Goal: Complete application form

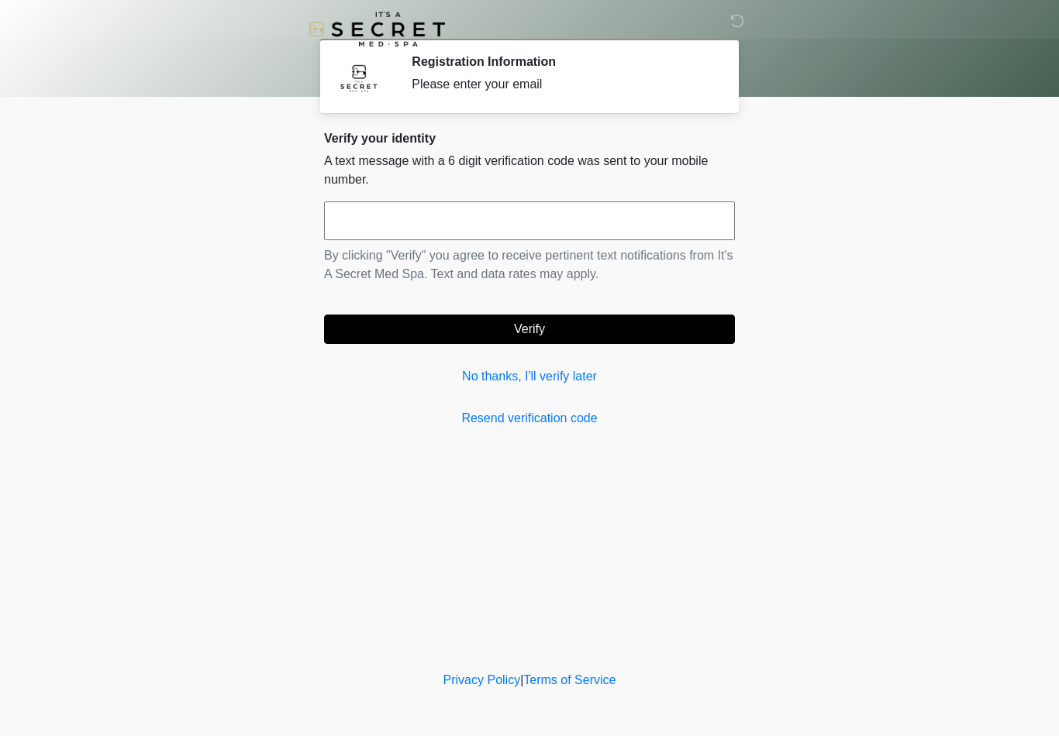
click at [496, 222] on input "text" at bounding box center [529, 221] width 411 height 39
type input "******"
click at [601, 324] on button "Verify" at bounding box center [529, 329] width 411 height 29
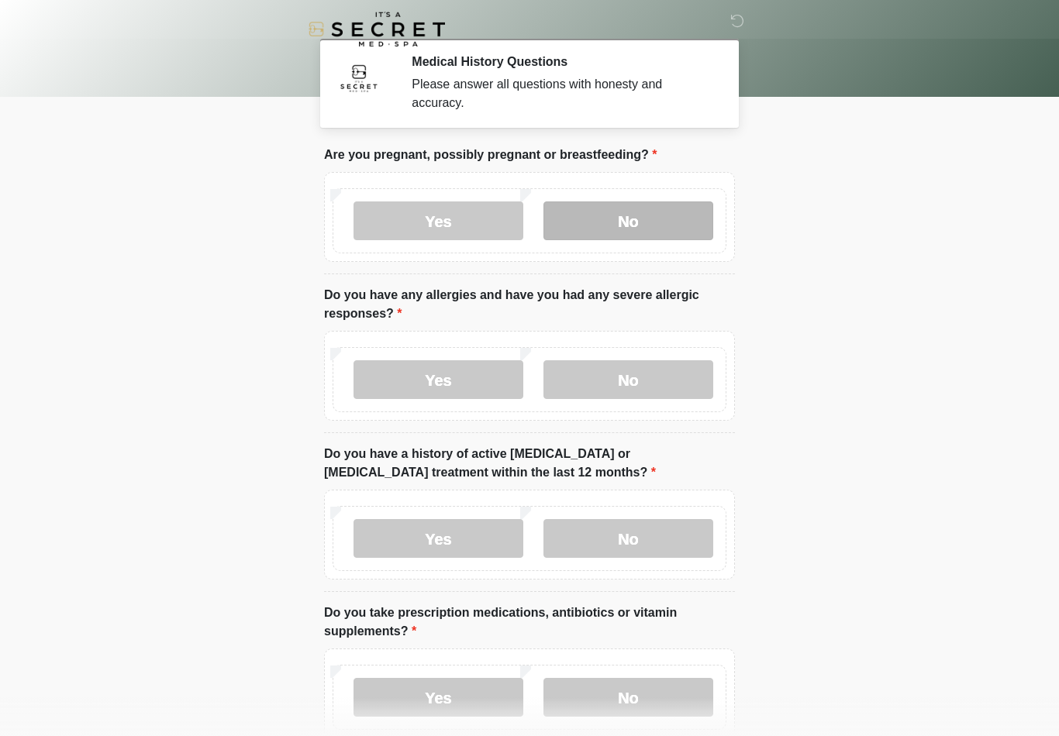
click at [639, 228] on label "No" at bounding box center [628, 221] width 170 height 39
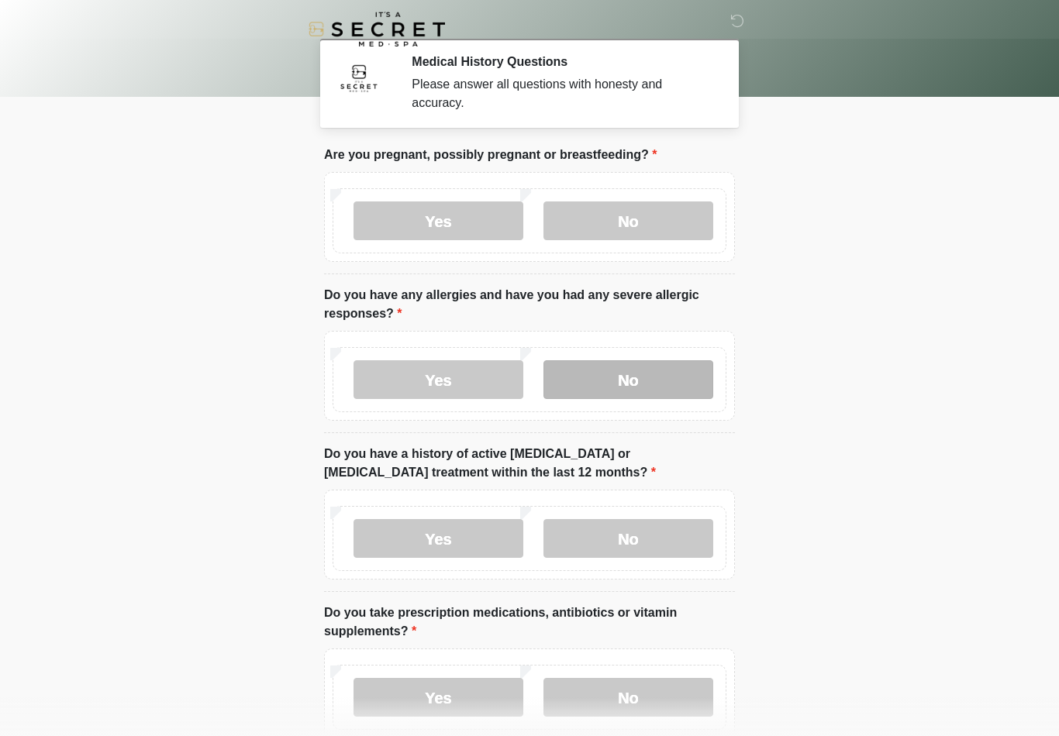
click at [641, 389] on label "No" at bounding box center [628, 379] width 170 height 39
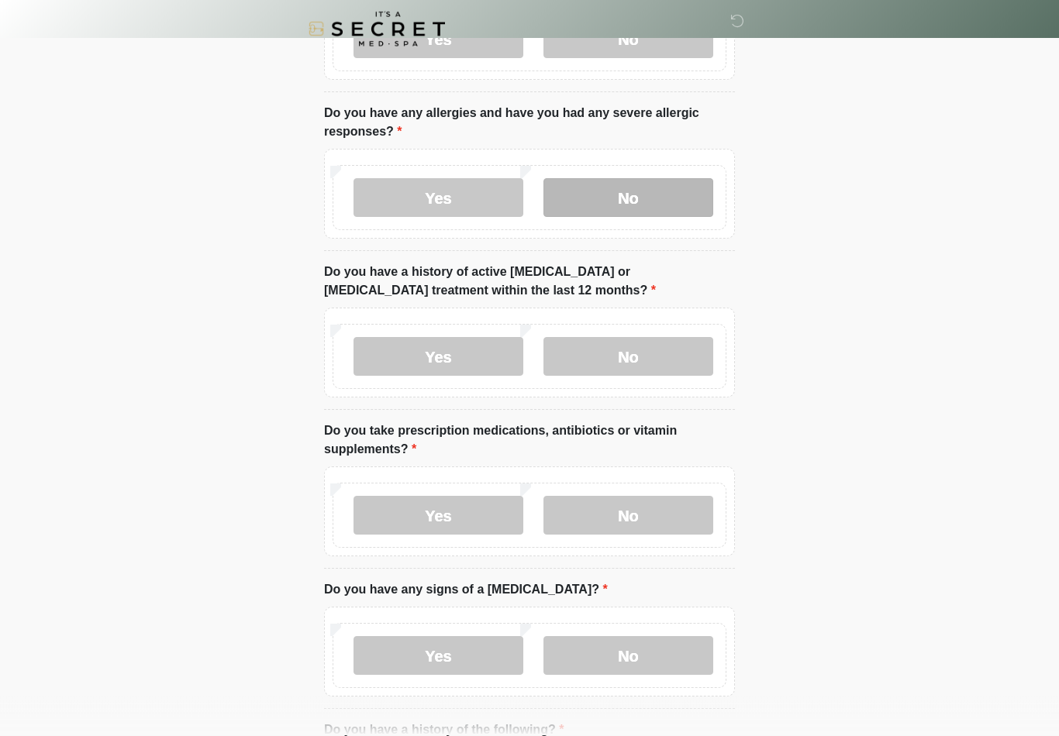
scroll to position [179, 0]
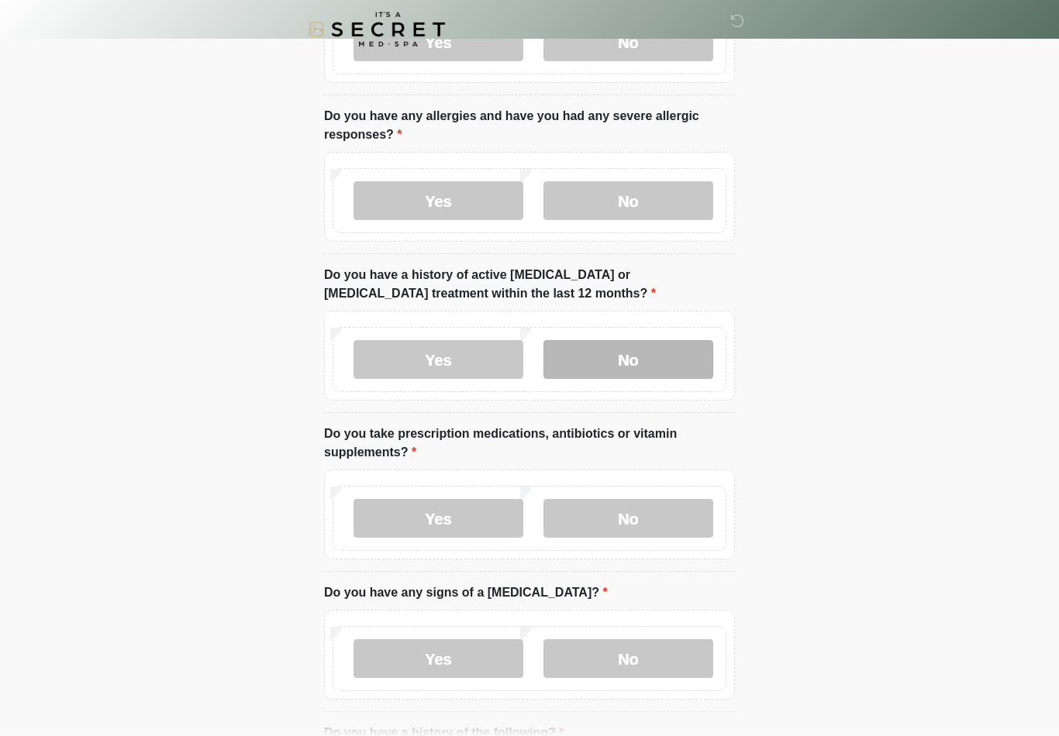
click at [625, 366] on label "No" at bounding box center [628, 359] width 170 height 39
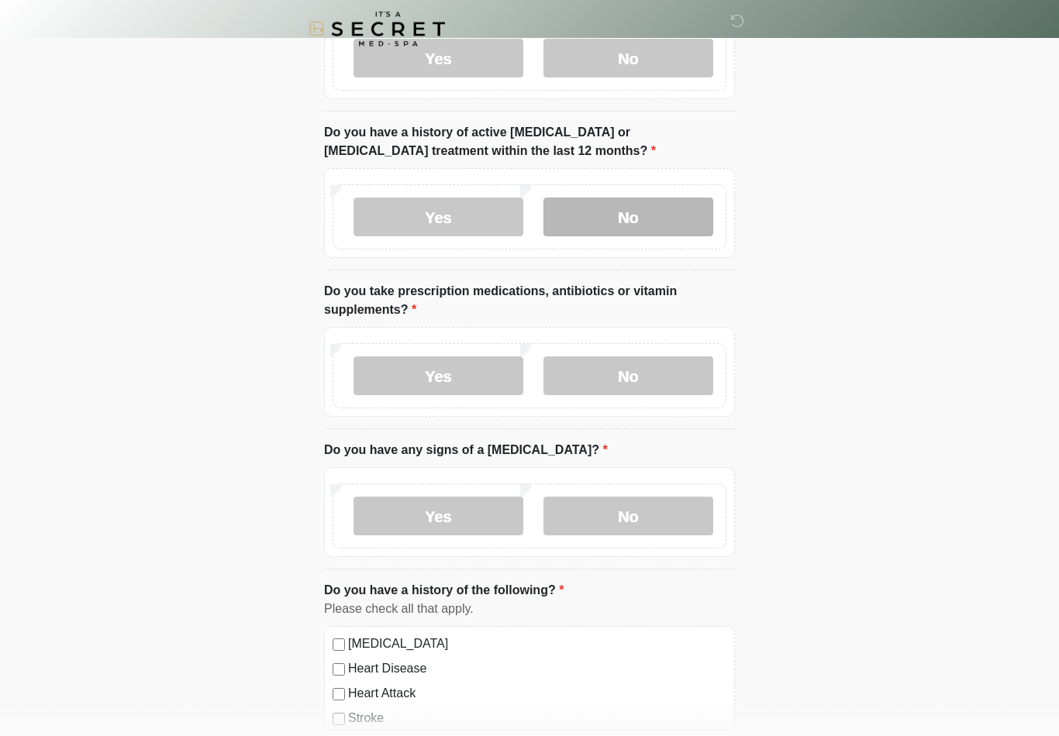
scroll to position [322, 0]
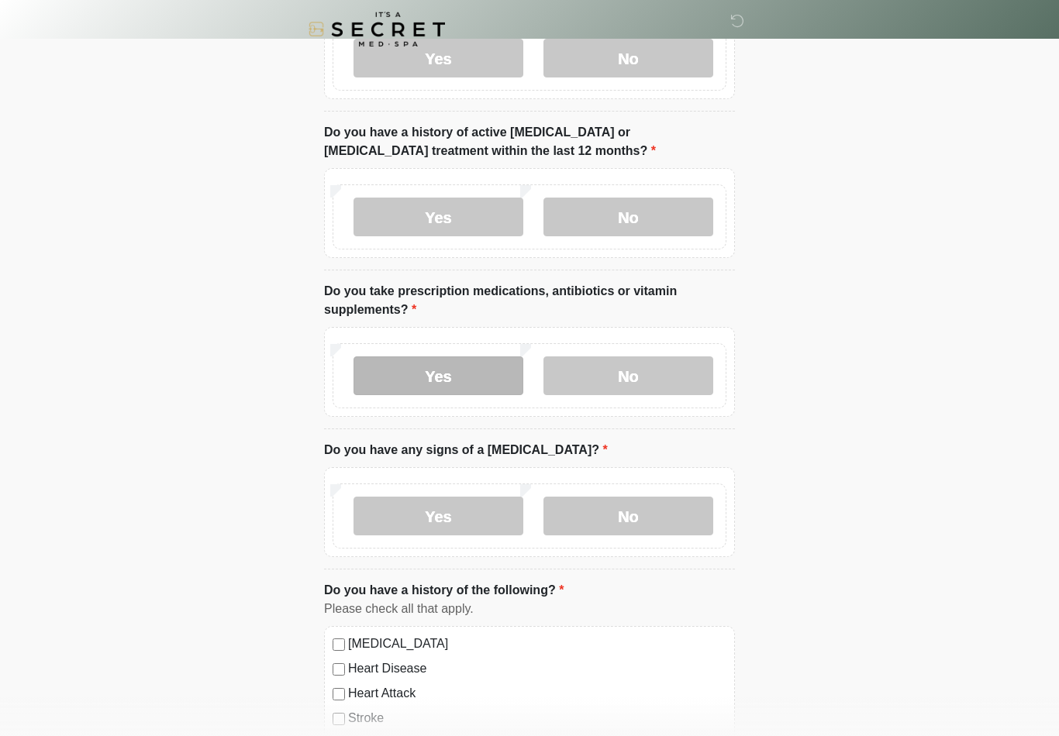
click at [464, 388] on label "Yes" at bounding box center [438, 376] width 170 height 39
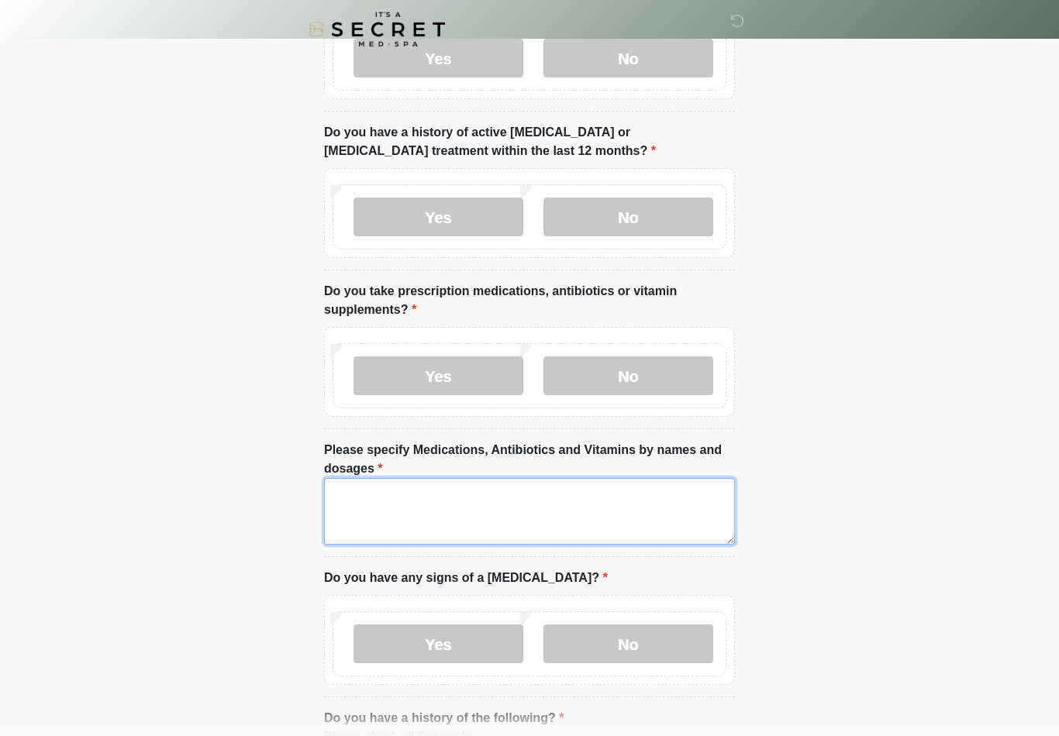
click at [623, 505] on textarea "Please specify Medications, Antibiotics and Vitamins by names and dosages" at bounding box center [529, 511] width 411 height 67
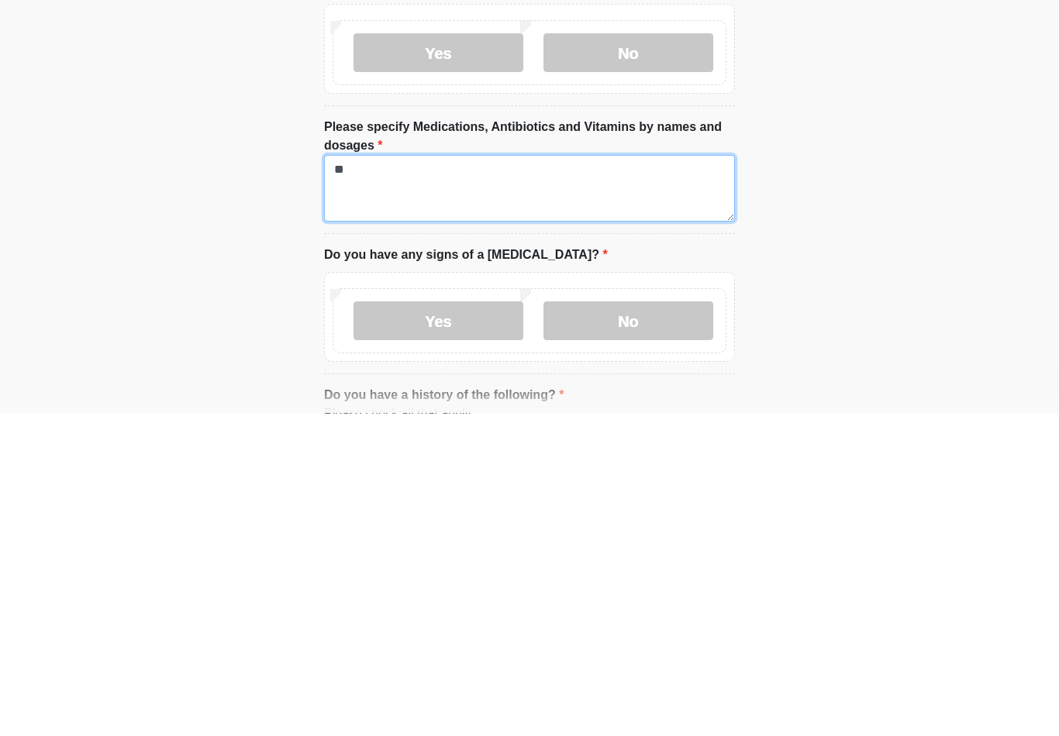
type textarea "*"
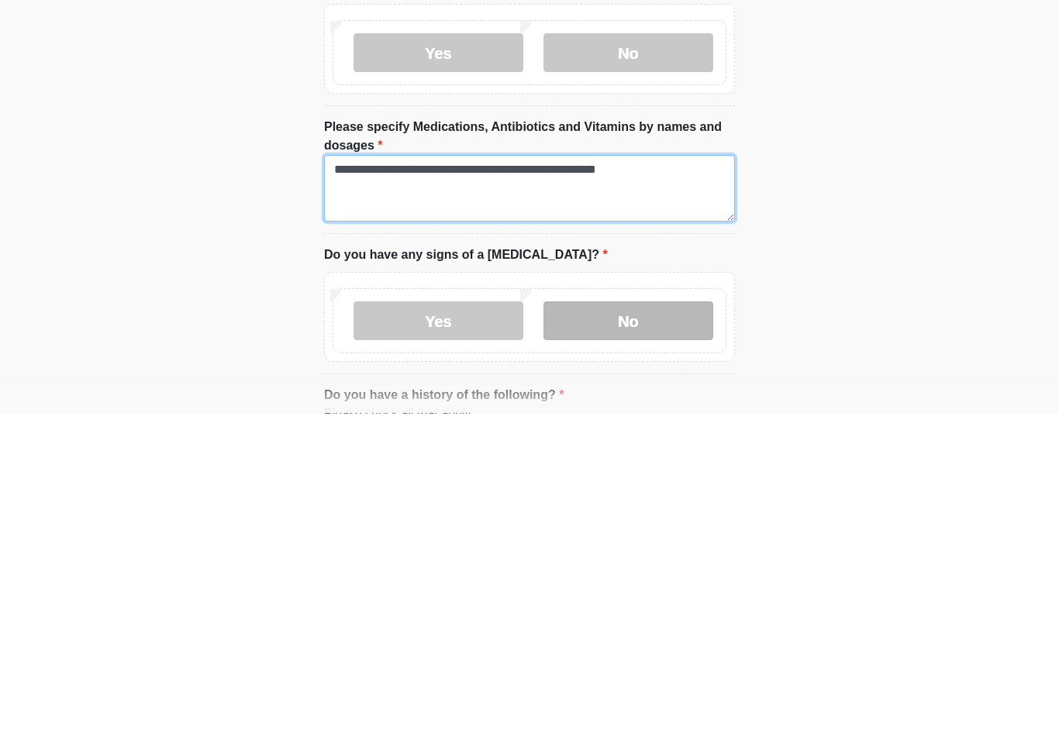
type textarea "**********"
click at [653, 625] on label "No" at bounding box center [628, 644] width 170 height 39
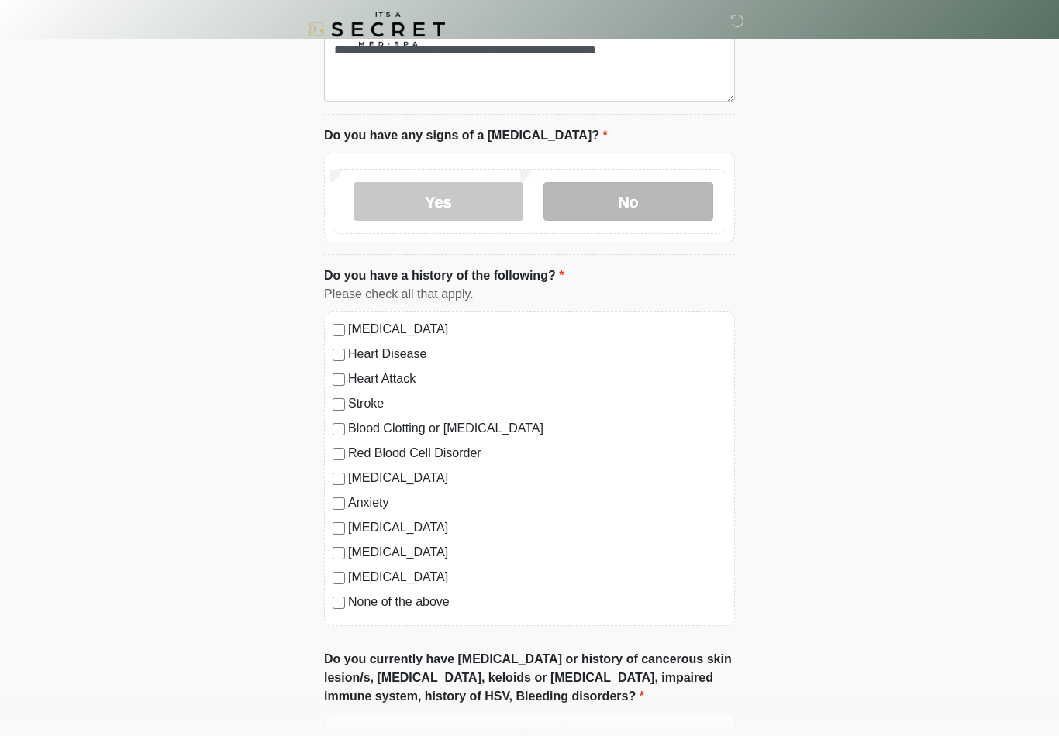
scroll to position [783, 0]
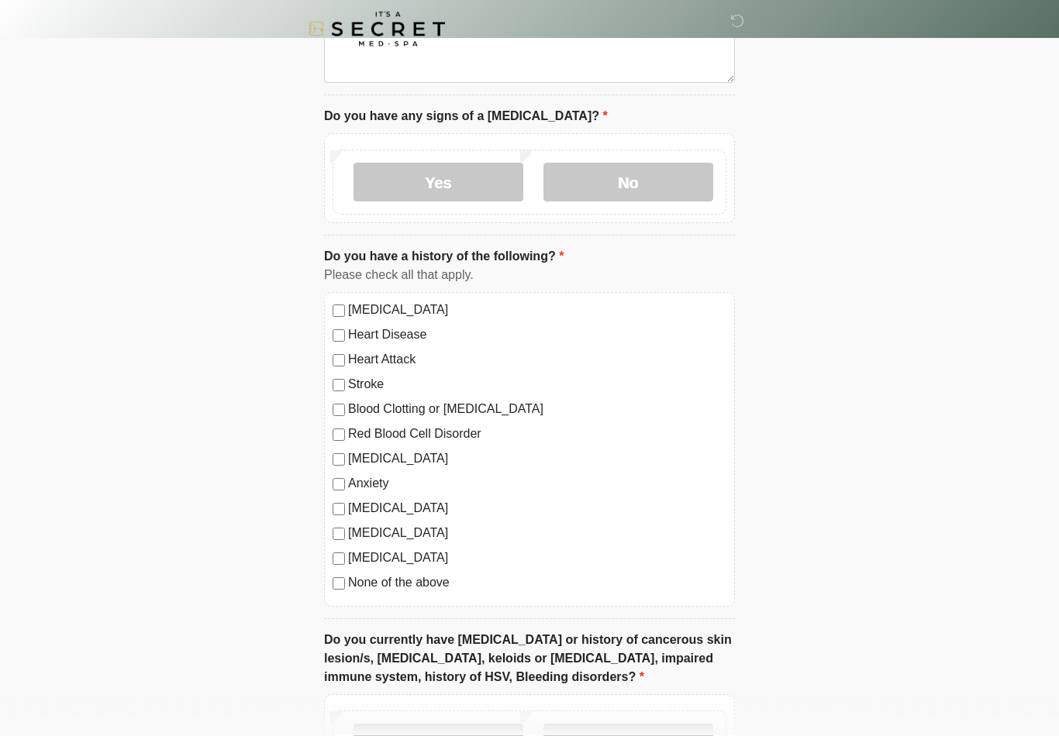
click at [333, 590] on div "High Blood Pressure Heart Disease Heart Attack Stroke Blood Clotting or Bleedin…" at bounding box center [529, 450] width 411 height 315
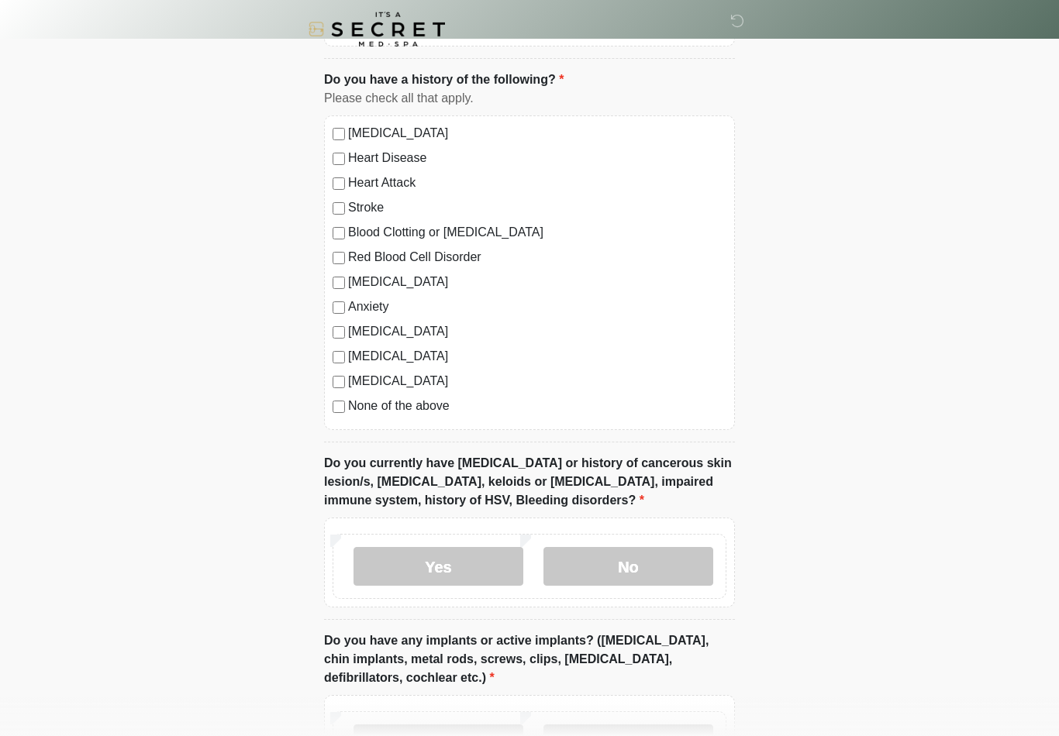
scroll to position [965, 0]
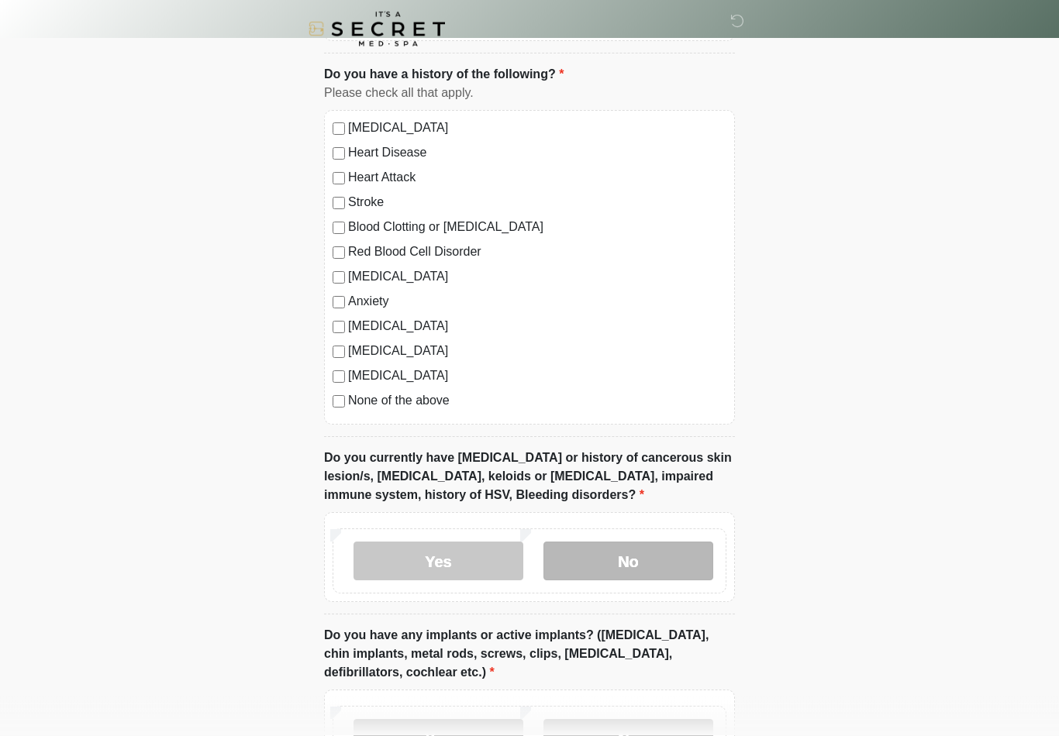
click at [625, 551] on label "No" at bounding box center [628, 562] width 170 height 39
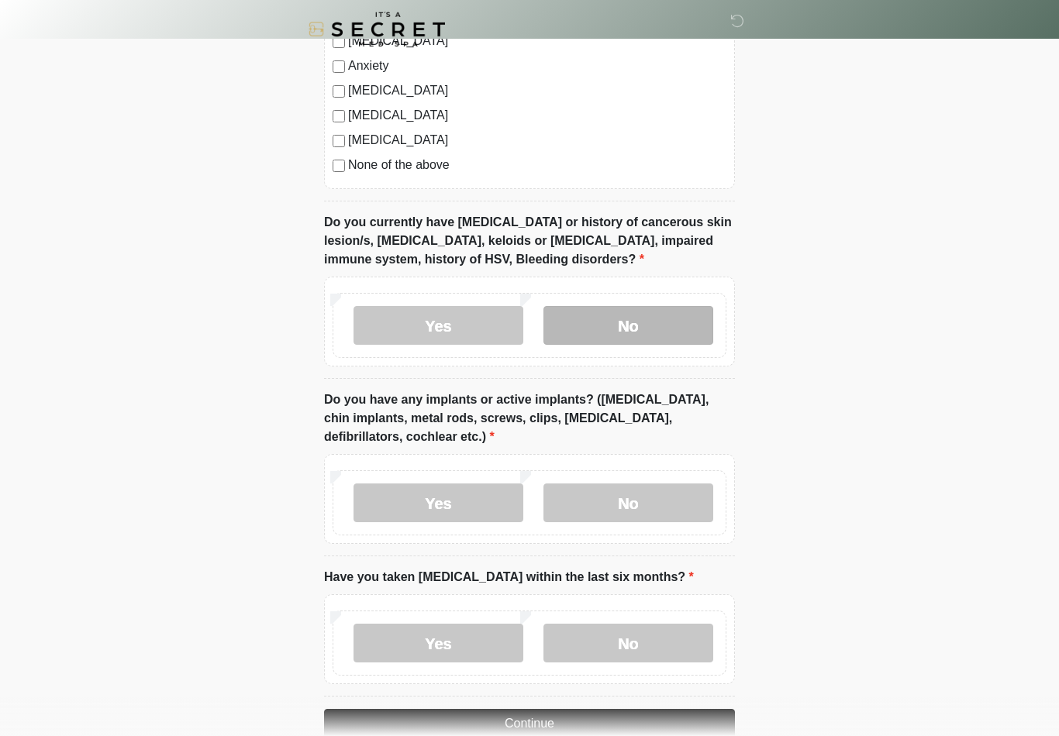
scroll to position [1204, 0]
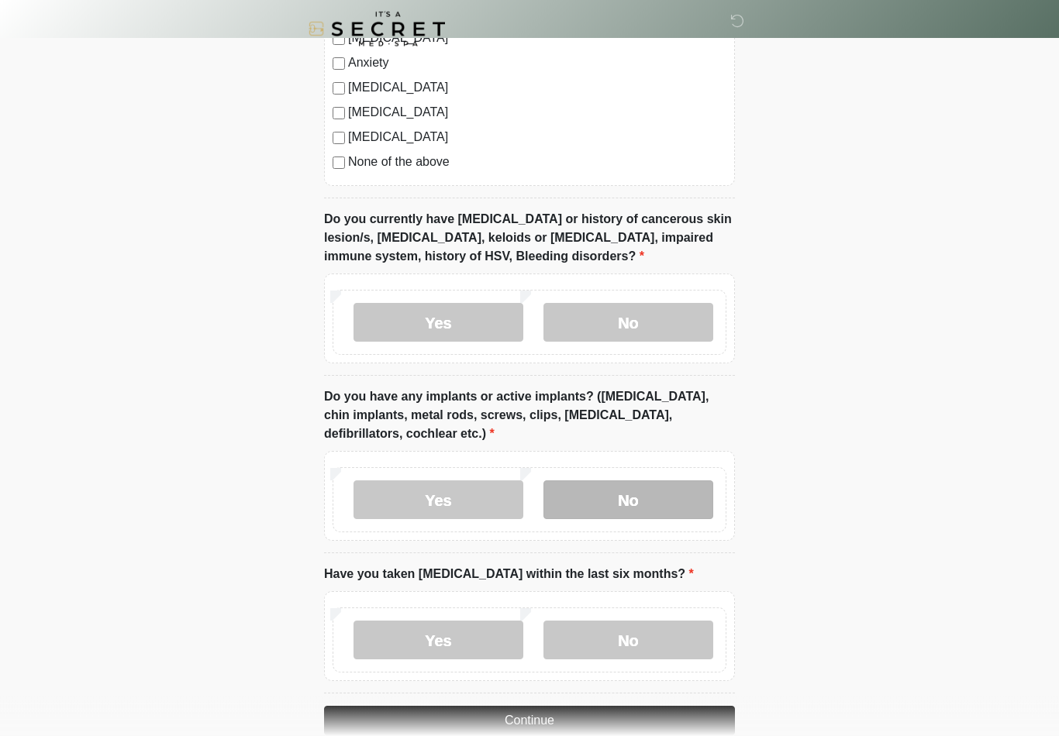
click at [637, 501] on label "No" at bounding box center [628, 500] width 170 height 39
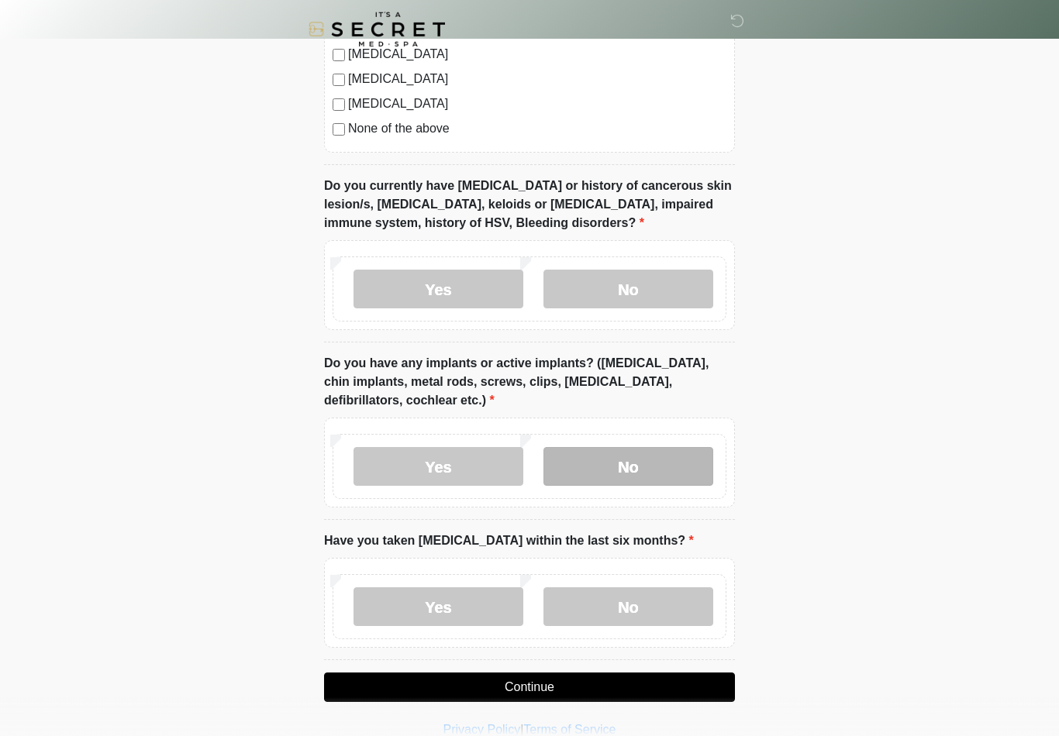
scroll to position [1260, 0]
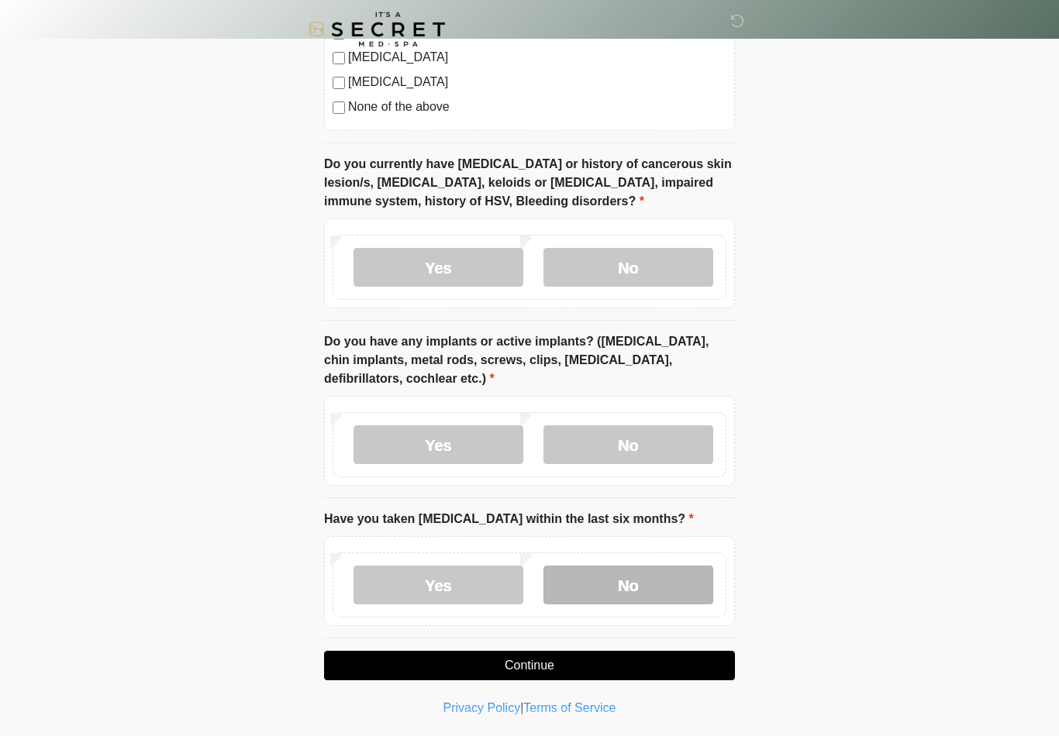
click at [658, 575] on label "No" at bounding box center [628, 585] width 170 height 39
click at [635, 657] on button "Continue" at bounding box center [529, 665] width 411 height 29
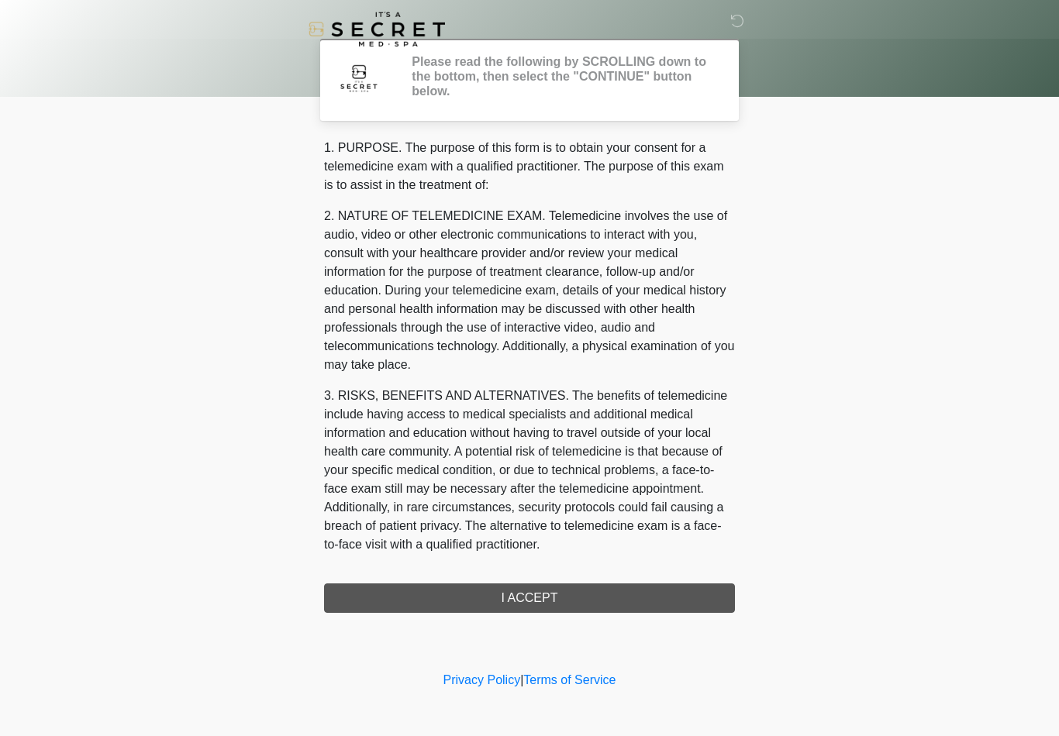
scroll to position [0, 0]
click at [639, 596] on div "1. PURPOSE. The purpose of this form is to obtain your consent for a telemedici…" at bounding box center [529, 376] width 411 height 474
click at [548, 594] on div "1. PURPOSE. The purpose of this form is to obtain your consent for a telemedici…" at bounding box center [529, 376] width 411 height 474
click at [510, 592] on div "1. PURPOSE. The purpose of this form is to obtain your consent for a telemedici…" at bounding box center [529, 376] width 411 height 474
click at [523, 586] on div "1. PURPOSE. The purpose of this form is to obtain your consent for a telemedici…" at bounding box center [529, 376] width 411 height 474
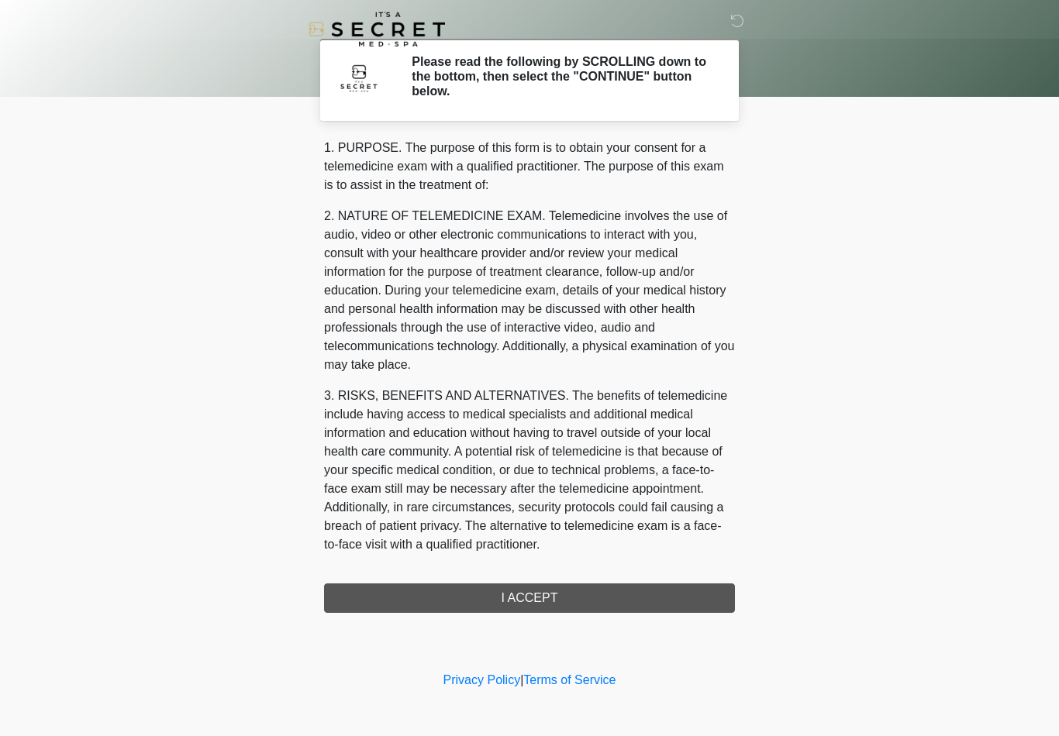
click at [557, 595] on div "1. PURPOSE. The purpose of this form is to obtain your consent for a telemedici…" at bounding box center [529, 376] width 411 height 474
click at [539, 595] on div "1. PURPOSE. The purpose of this form is to obtain your consent for a telemedici…" at bounding box center [529, 376] width 411 height 474
click at [520, 593] on div "1. PURPOSE. The purpose of this form is to obtain your consent for a telemedici…" at bounding box center [529, 376] width 411 height 474
click at [547, 585] on div "1. PURPOSE. The purpose of this form is to obtain your consent for a telemedici…" at bounding box center [529, 376] width 411 height 474
click at [547, 584] on div "1. PURPOSE. The purpose of this form is to obtain your consent for a telemedici…" at bounding box center [529, 376] width 411 height 474
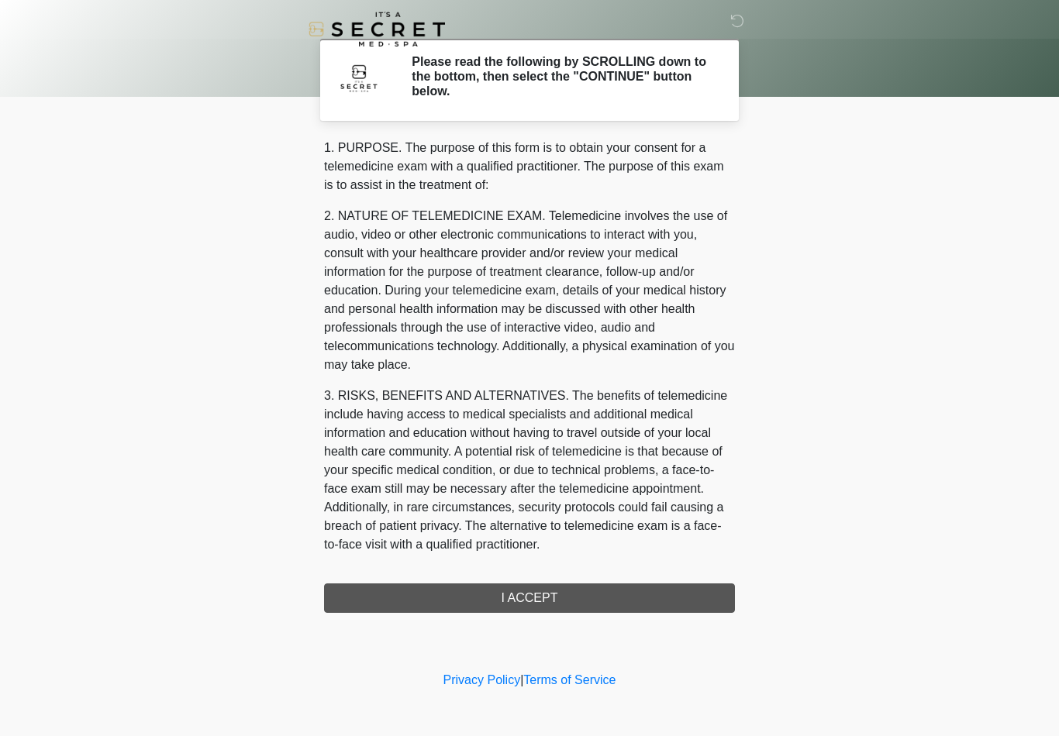
click at [551, 102] on div "Please read the following by SCROLLING down to the bottom, then select the "CON…" at bounding box center [561, 79] width 323 height 51
click at [542, 595] on div "1. PURPOSE. The purpose of this form is to obtain your consent for a telemedici…" at bounding box center [529, 376] width 411 height 474
click at [522, 599] on div "1. PURPOSE. The purpose of this form is to obtain your consent for a telemedici…" at bounding box center [529, 376] width 411 height 474
click at [521, 598] on div "1. PURPOSE. The purpose of this form is to obtain your consent for a telemedici…" at bounding box center [529, 376] width 411 height 474
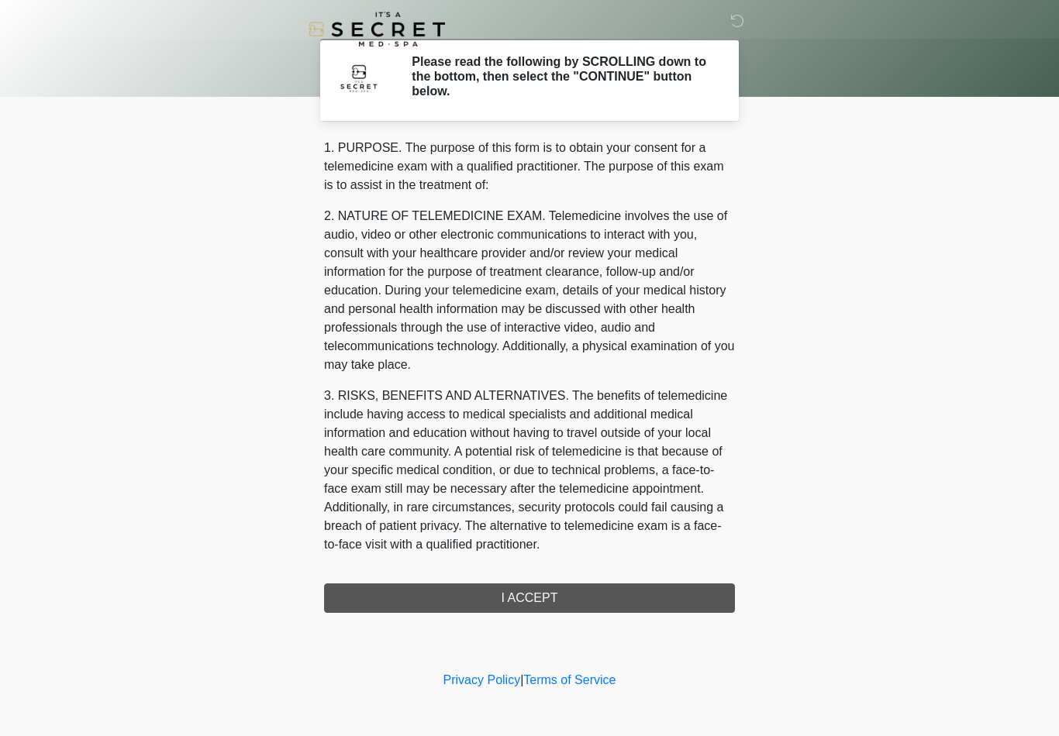
click at [577, 599] on div "1. PURPOSE. The purpose of this form is to obtain your consent for a telemedici…" at bounding box center [529, 376] width 411 height 474
click at [576, 598] on div "1. PURPOSE. The purpose of this form is to obtain your consent for a telemedici…" at bounding box center [529, 376] width 411 height 474
click at [522, 592] on div "1. PURPOSE. The purpose of this form is to obtain your consent for a telemedici…" at bounding box center [529, 376] width 411 height 474
click at [563, 588] on div "1. PURPOSE. The purpose of this form is to obtain your consent for a telemedici…" at bounding box center [529, 376] width 411 height 474
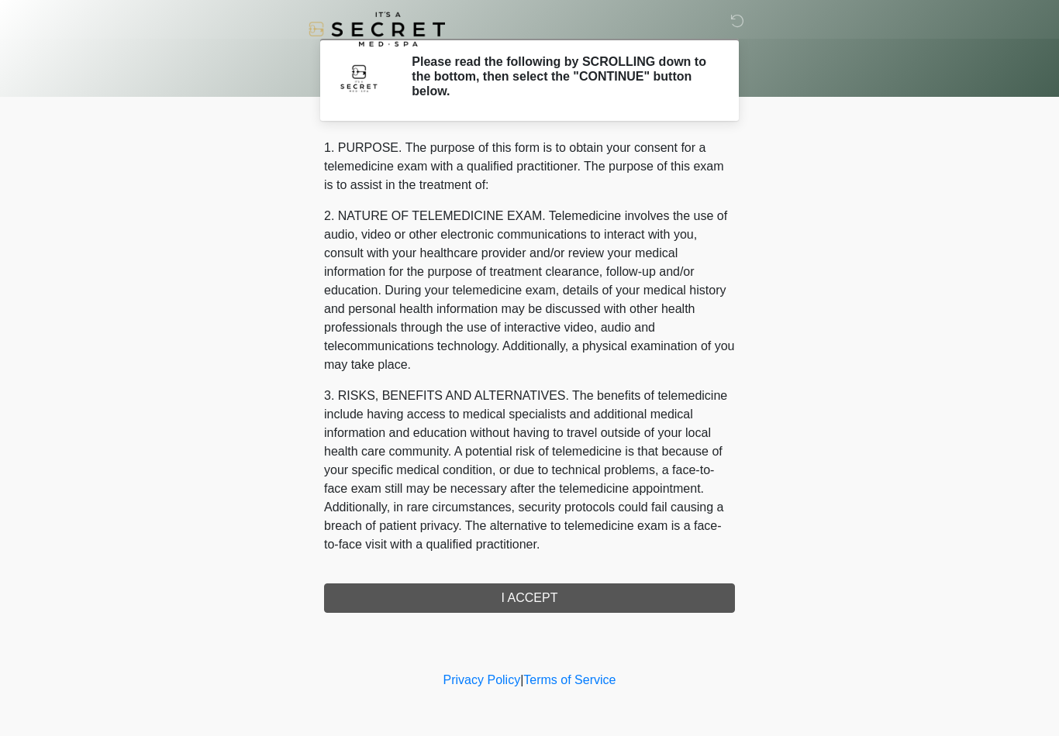
click at [564, 597] on div "1. PURPOSE. The purpose of this form is to obtain your consent for a telemedici…" at bounding box center [529, 376] width 411 height 474
click at [464, 82] on h2 "Please read the following by SCROLLING down to the bottom, then select the "CON…" at bounding box center [562, 76] width 300 height 45
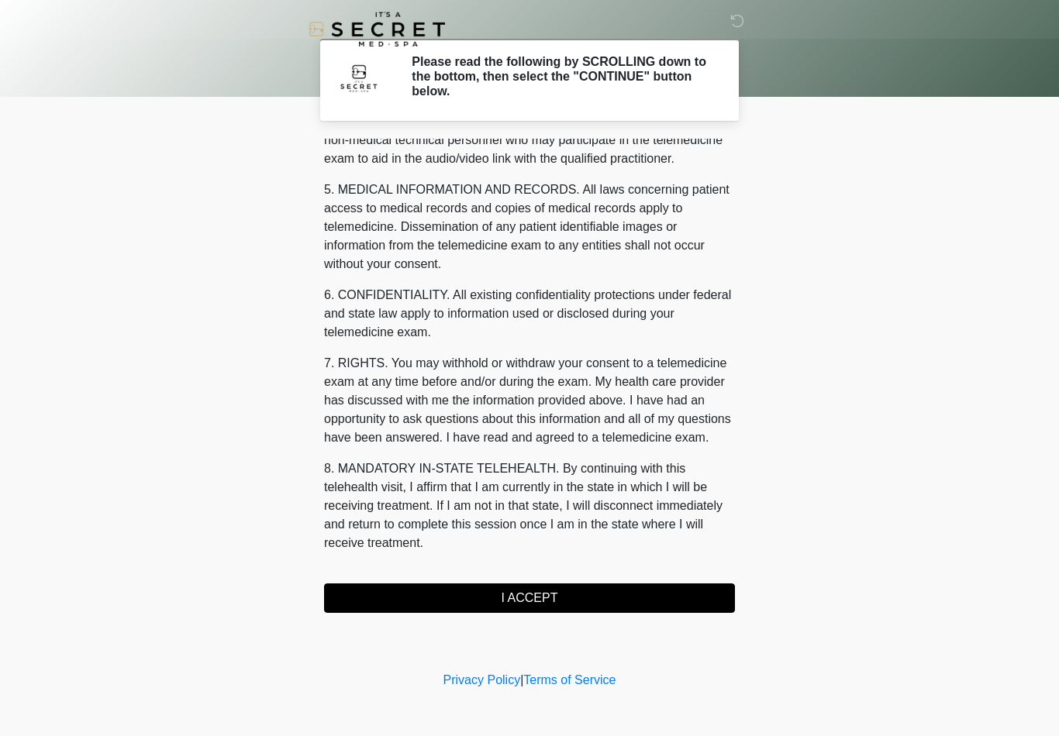
click at [565, 597] on button "I ACCEPT" at bounding box center [529, 598] width 411 height 29
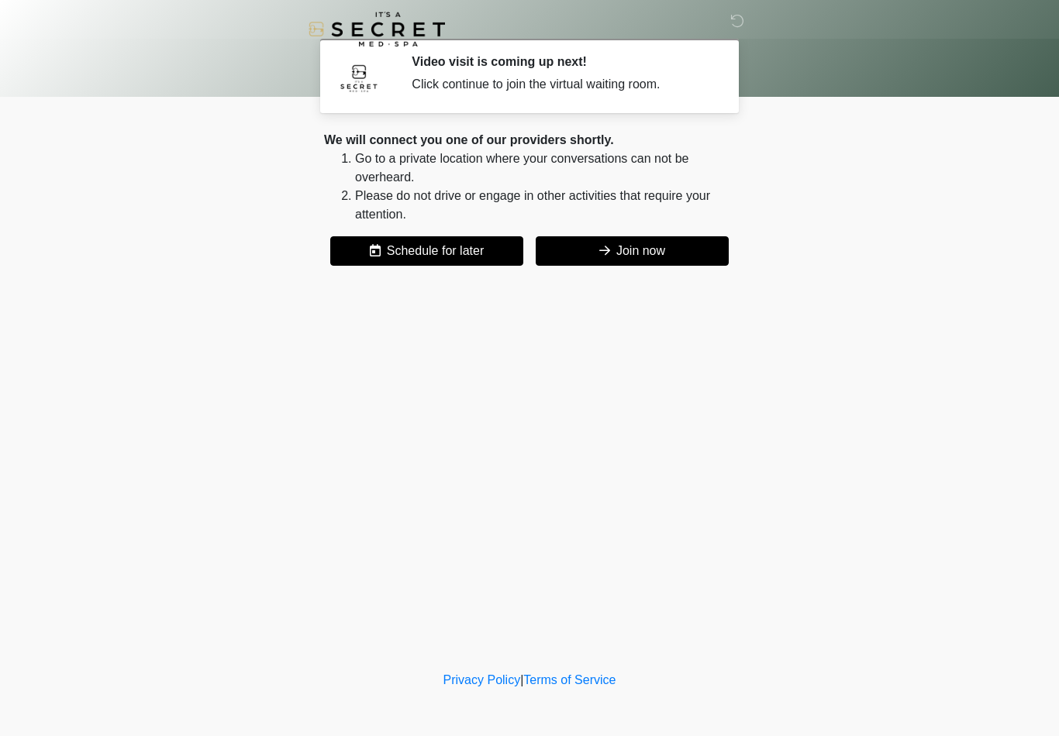
click at [639, 257] on button "Join now" at bounding box center [632, 250] width 193 height 29
